Goal: Task Accomplishment & Management: Manage account settings

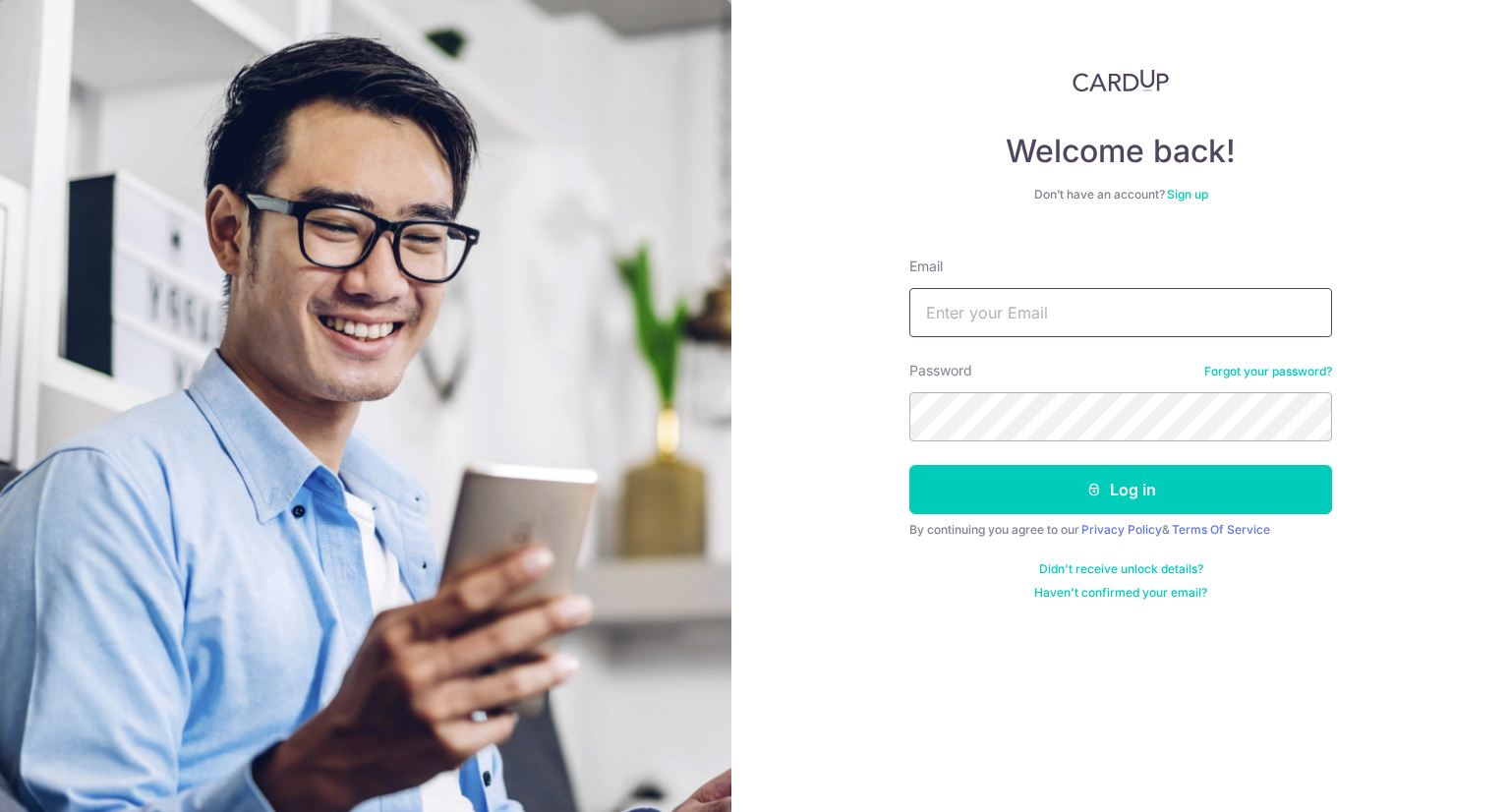
click at [1049, 317] on input "Email" at bounding box center [1121, 312] width 423 height 49
type input "j"
type input "[EMAIL_ADDRESS][PERSON_NAME][DOMAIN_NAME]"
click at [909, 464] on button "Log in" at bounding box center [1121, 489] width 423 height 49
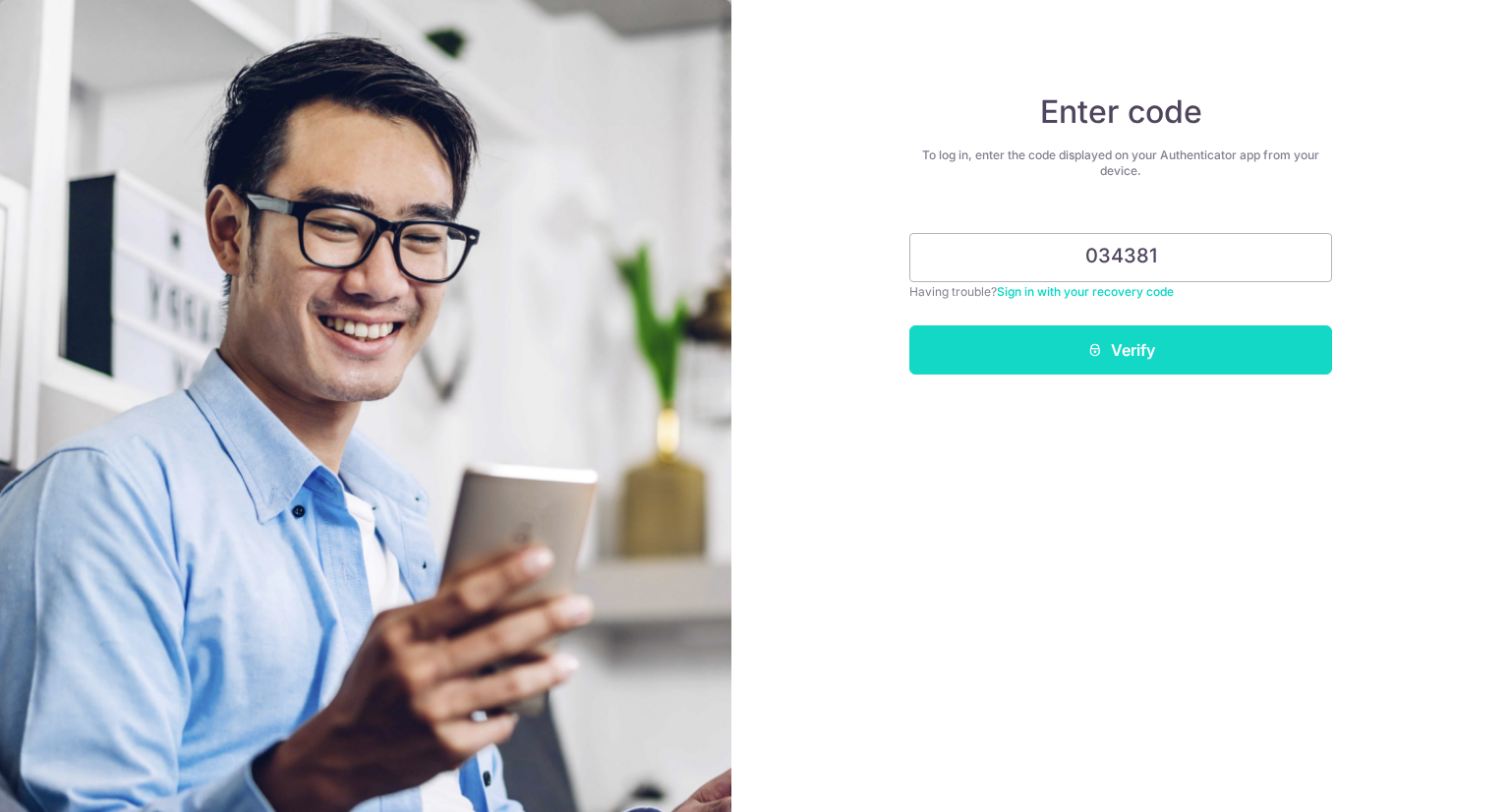
type input "034381"
click at [1108, 345] on button "Verify" at bounding box center [1121, 350] width 423 height 49
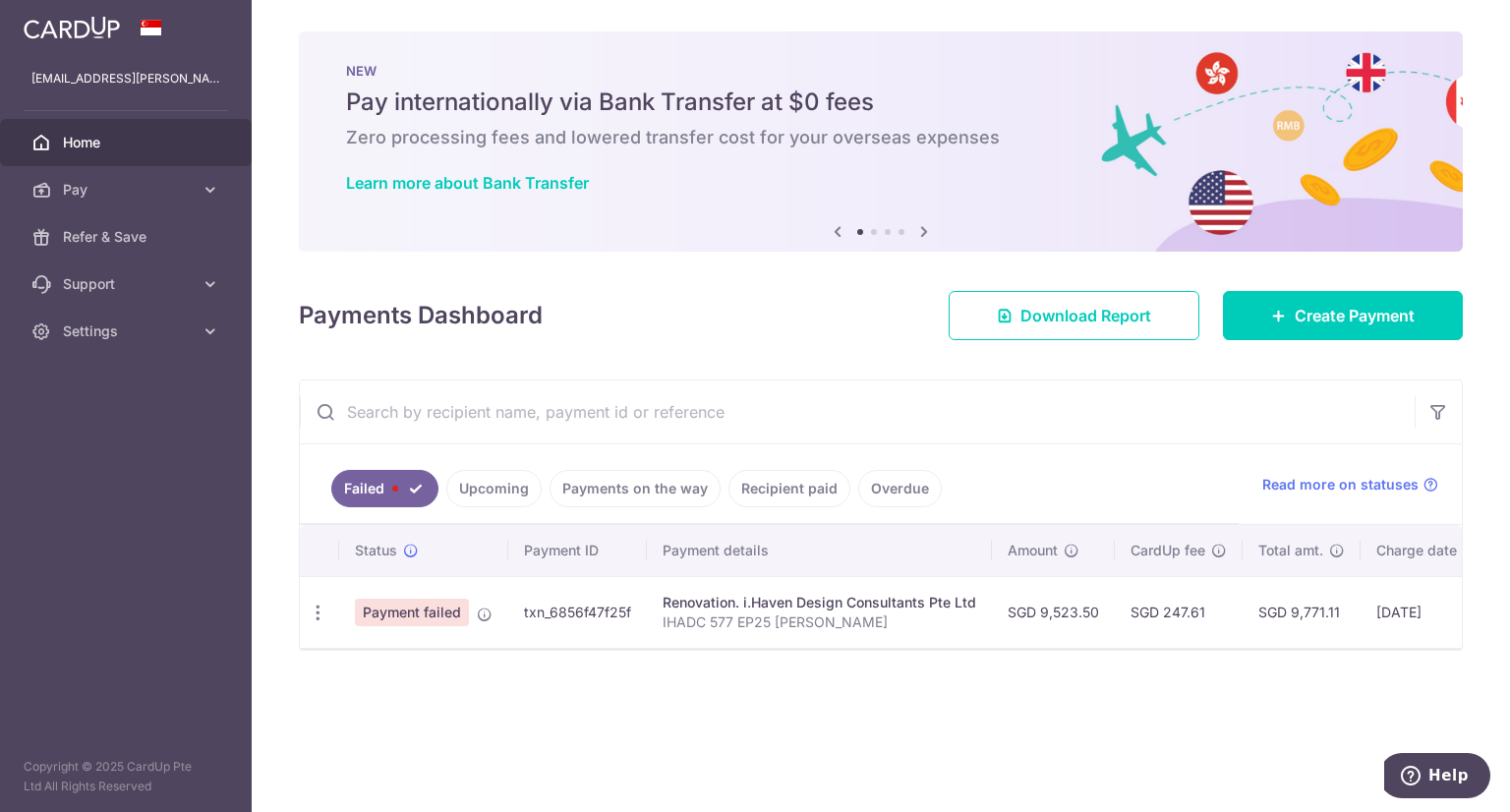
click at [507, 500] on link "Upcoming" at bounding box center [494, 488] width 95 height 38
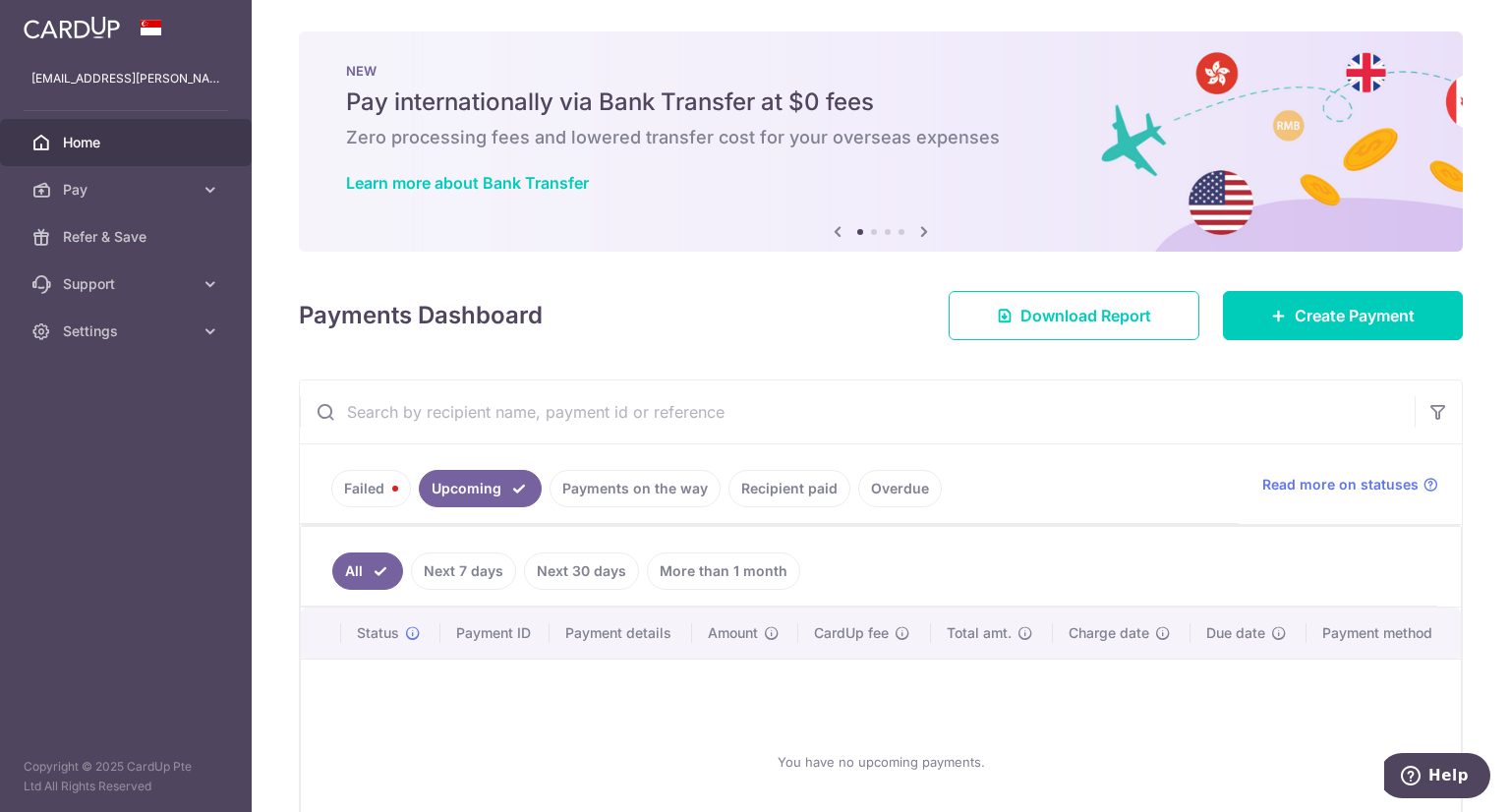
click at [595, 492] on link "Payments on the way" at bounding box center [634, 488] width 171 height 38
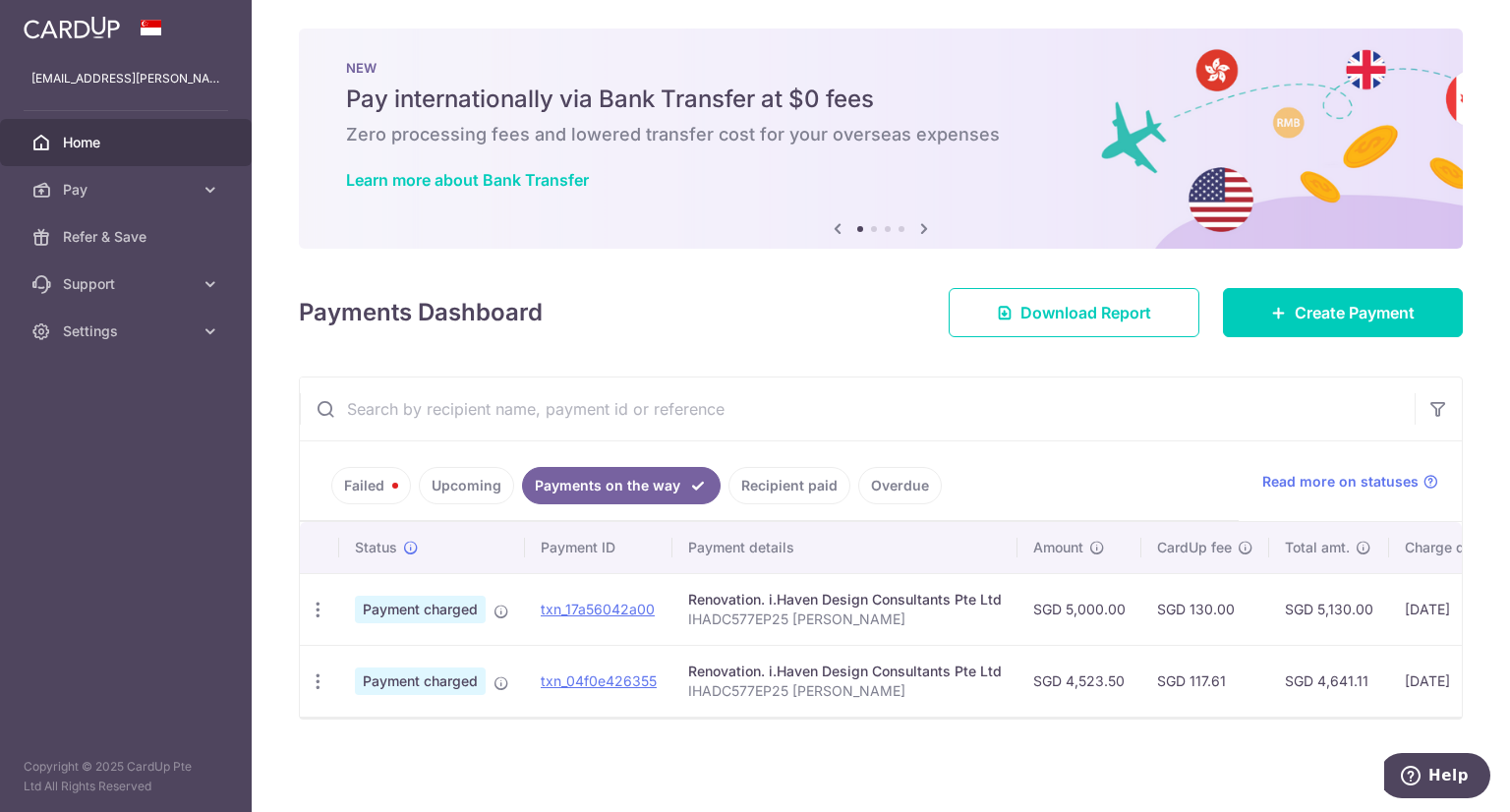
scroll to position [11, 0]
click at [467, 474] on link "Upcoming" at bounding box center [466, 485] width 95 height 38
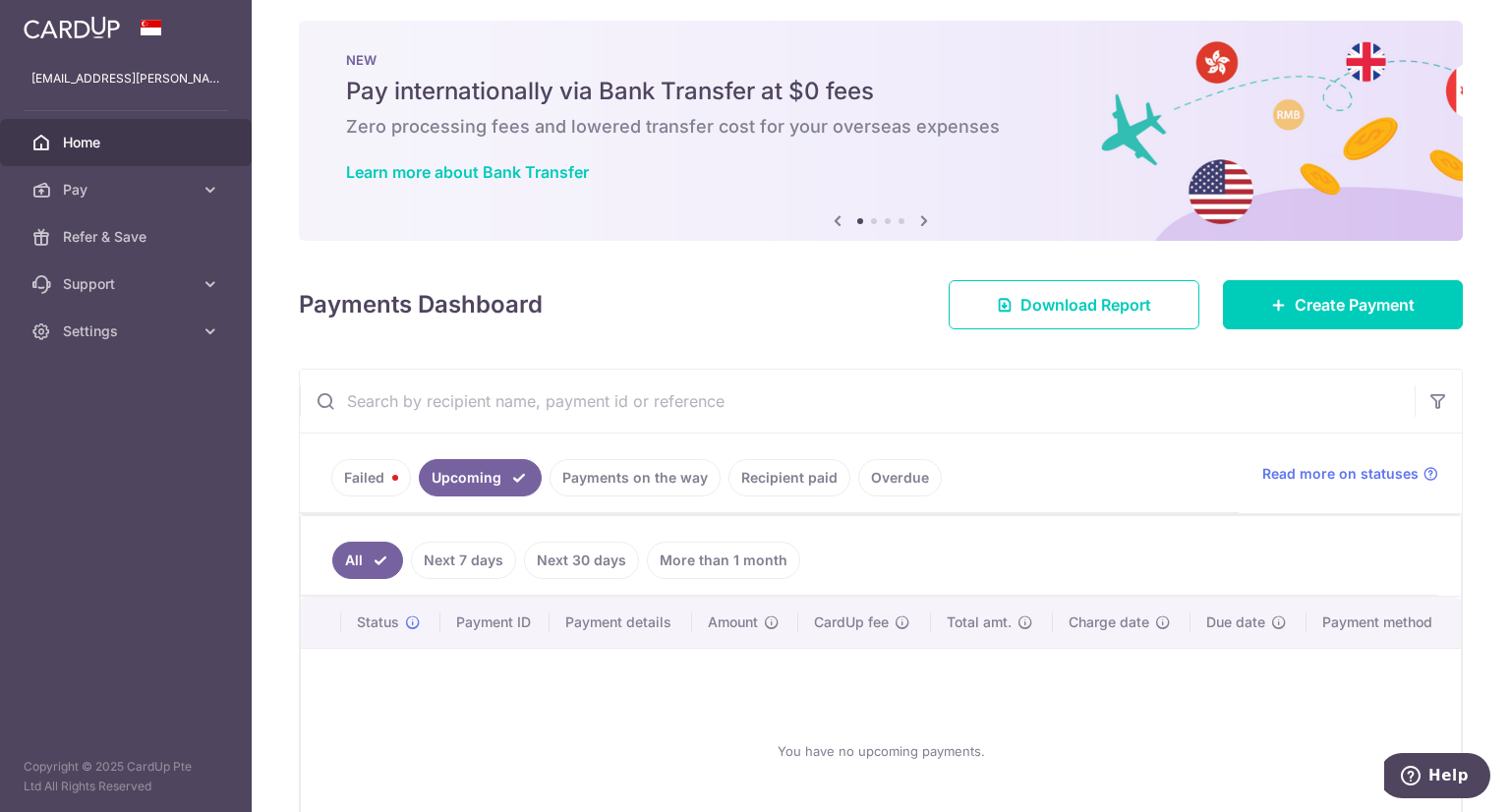
click at [401, 488] on link "Failed" at bounding box center [371, 477] width 80 height 38
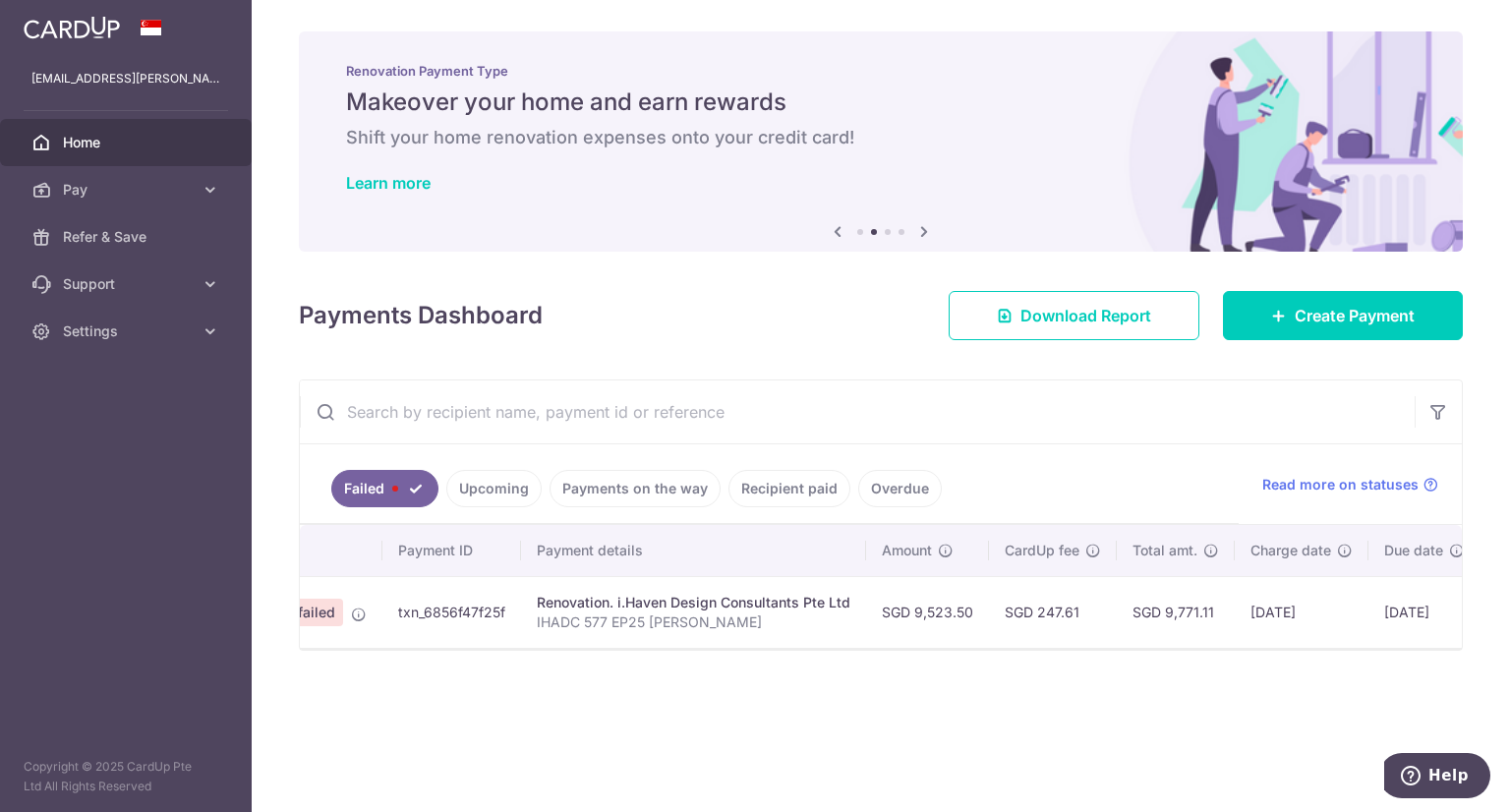
scroll to position [0, 283]
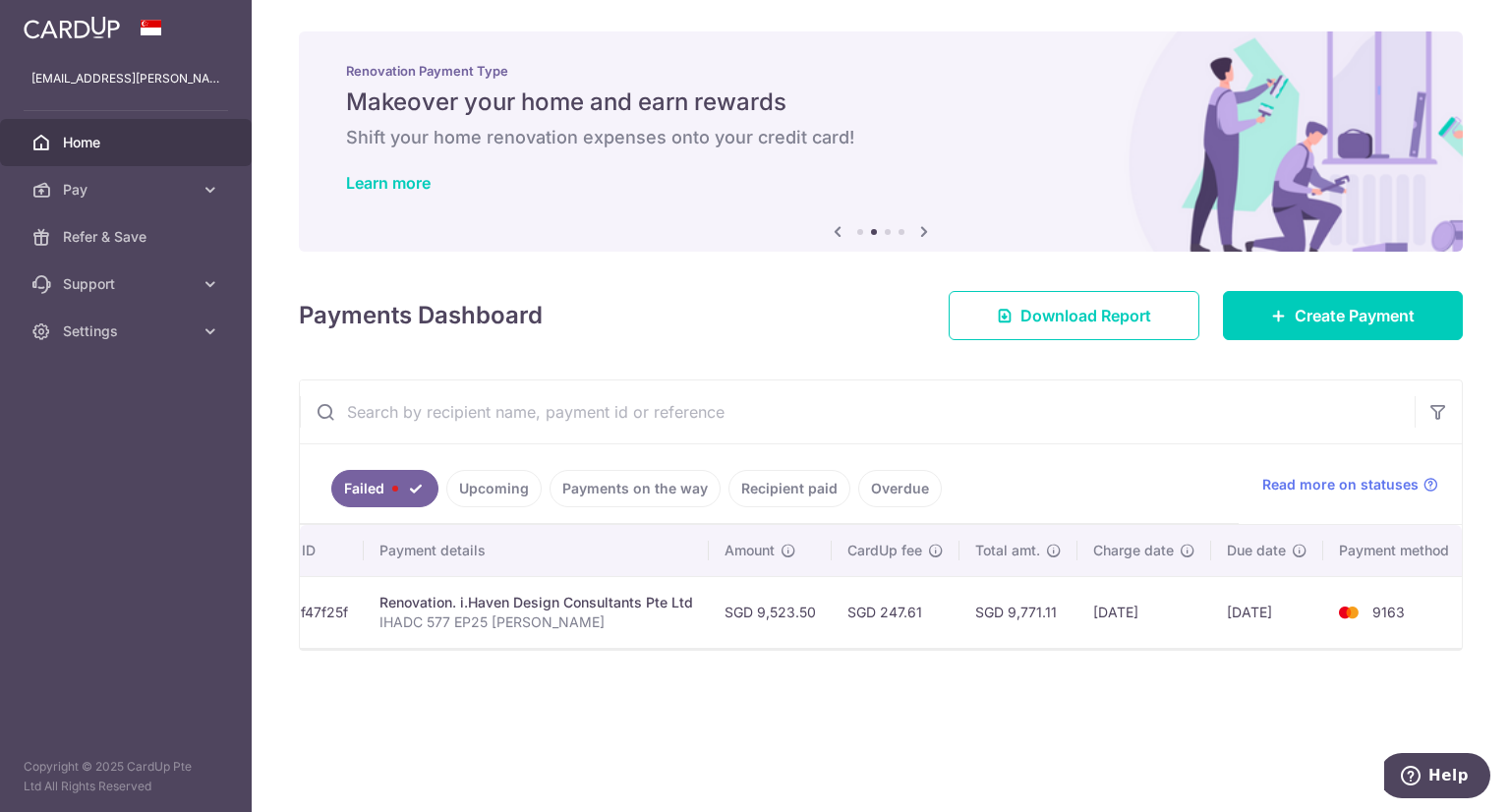
click at [511, 488] on link "Upcoming" at bounding box center [494, 488] width 95 height 38
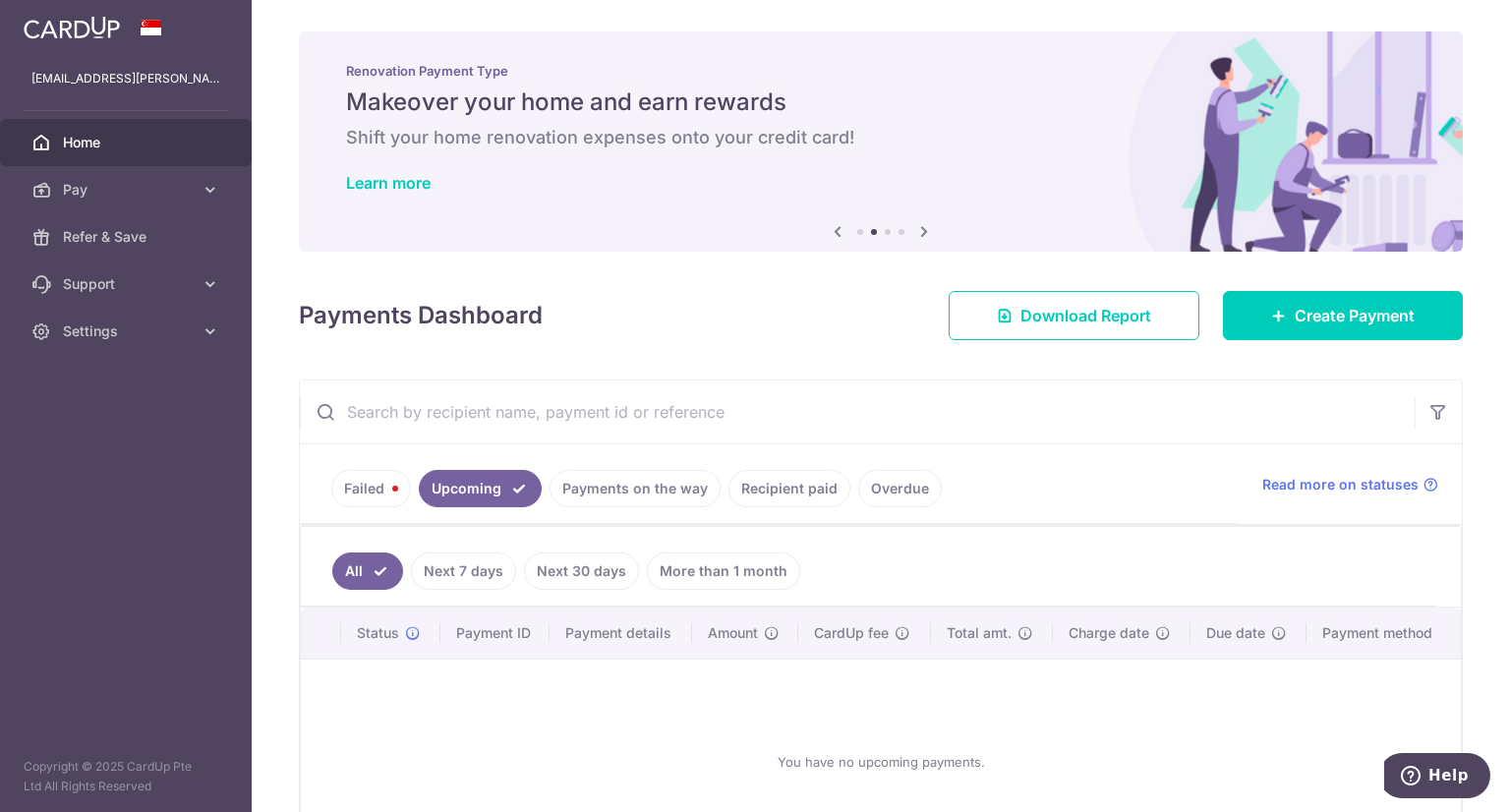
click at [608, 487] on link "Payments on the way" at bounding box center [634, 488] width 171 height 38
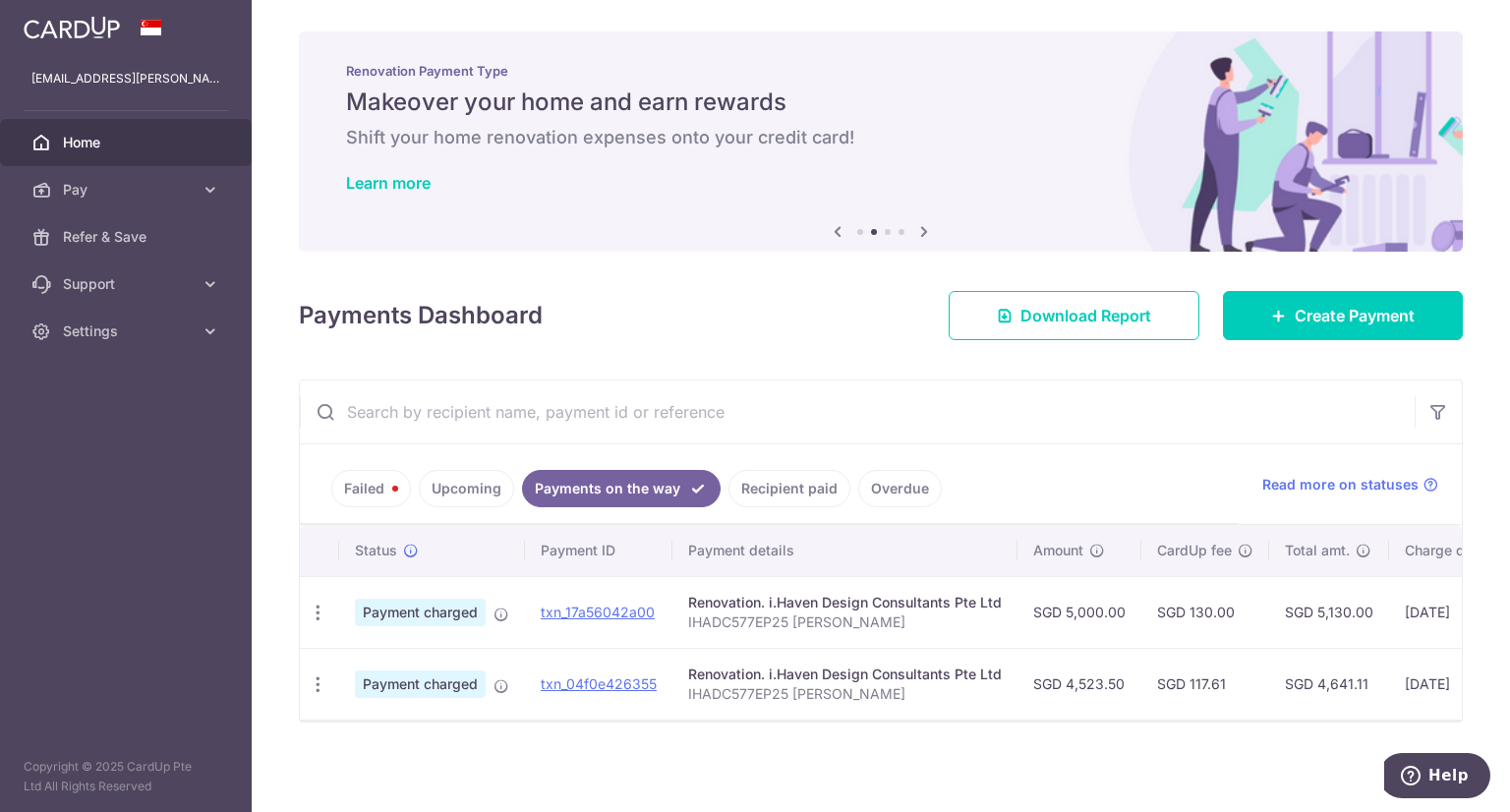
click at [1215, 436] on input "text" at bounding box center [857, 412] width 1115 height 63
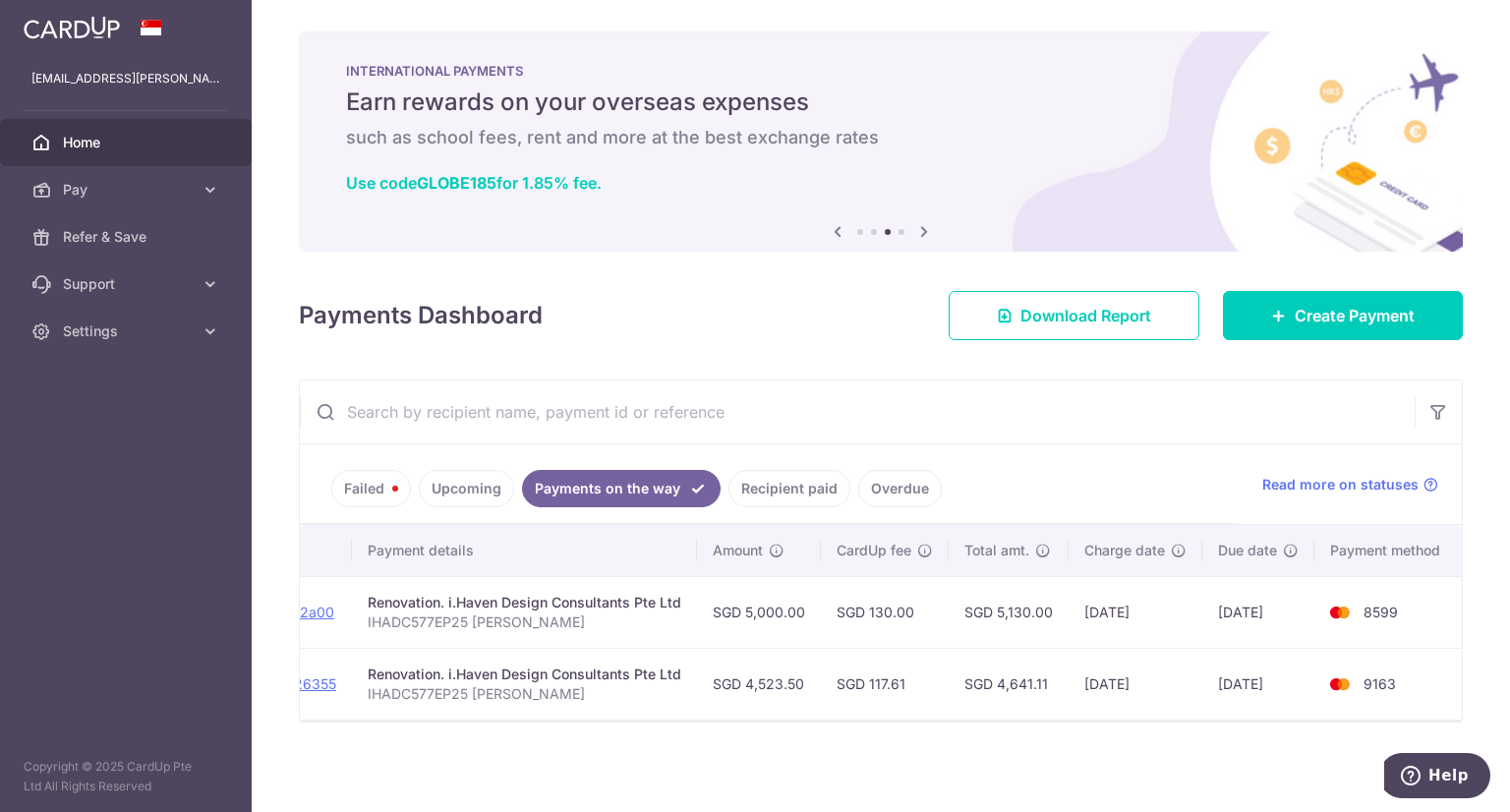
scroll to position [0, 0]
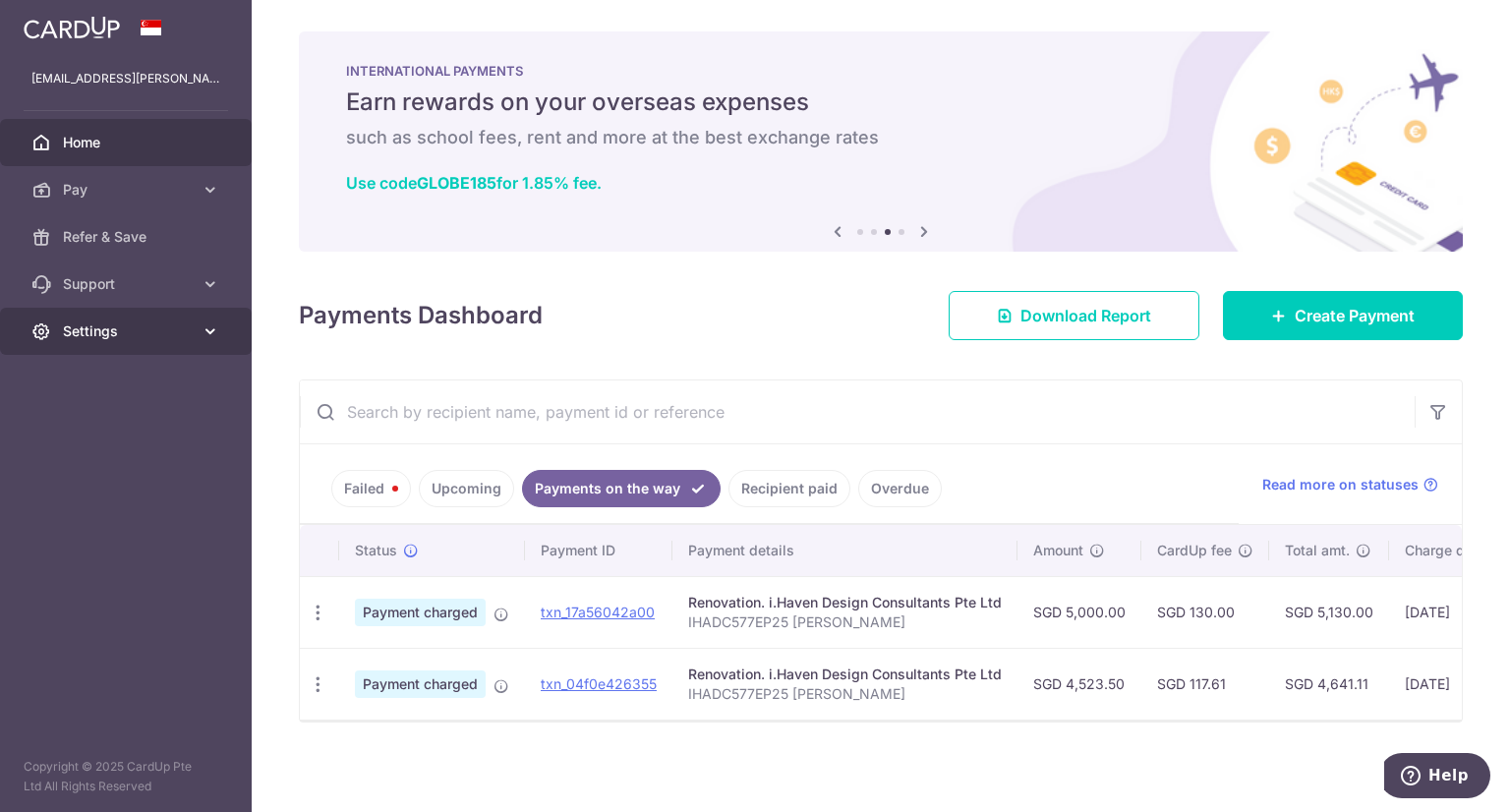
click at [153, 327] on span "Settings" at bounding box center [127, 331] width 129 height 20
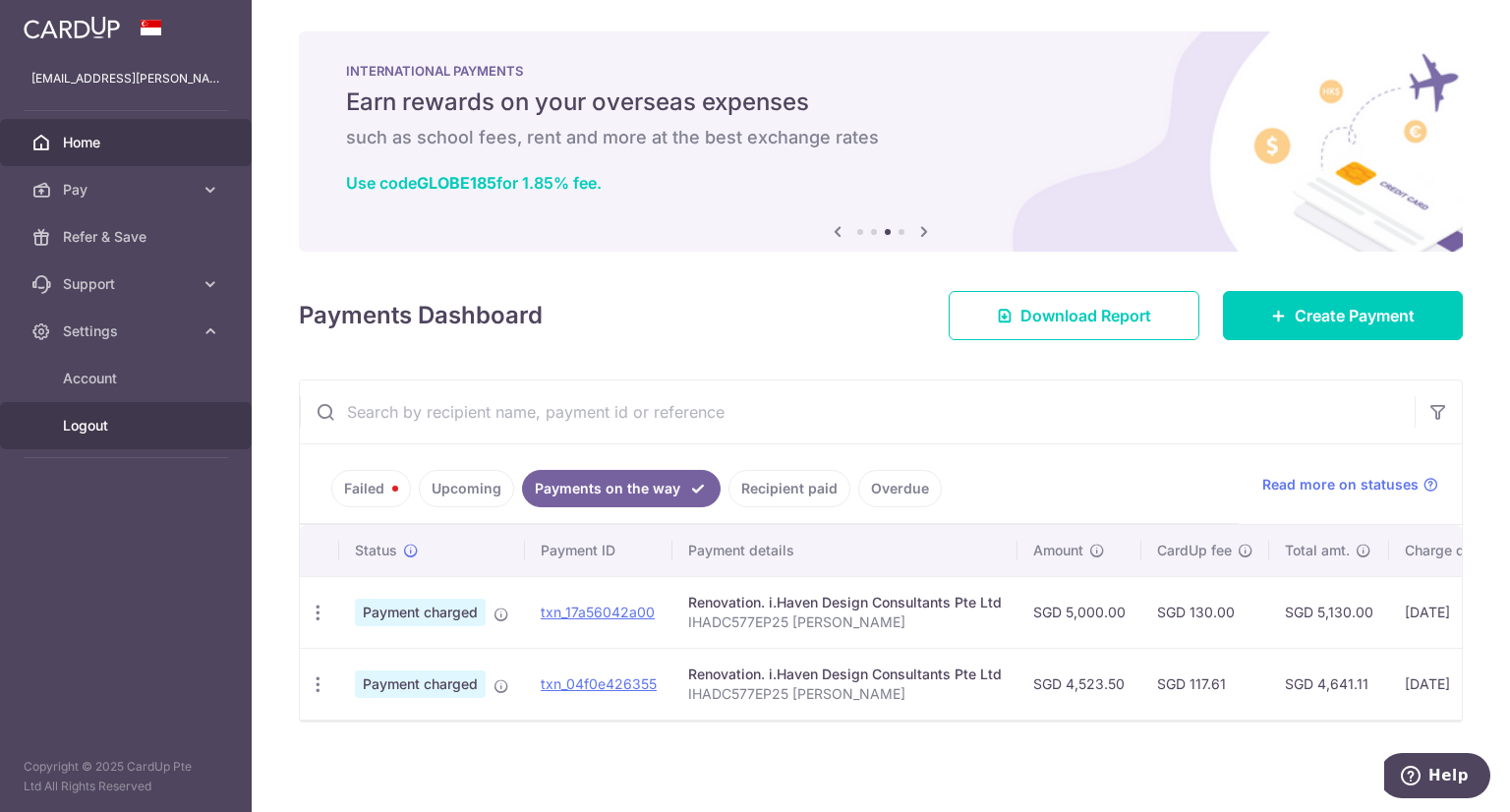
click at [85, 423] on span "Logout" at bounding box center [127, 426] width 129 height 20
